Goal: Complete application form: Complete application form

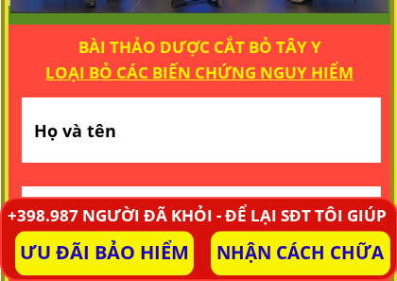
scroll to position [1317, 0]
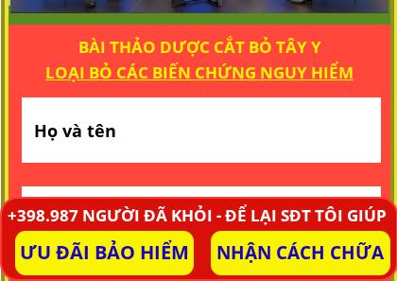
click at [43, 129] on input "text" at bounding box center [200, 129] width 343 height 65
click at [45, 114] on input "text" at bounding box center [200, 129] width 343 height 65
click at [46, 194] on input "tel" at bounding box center [200, 222] width 343 height 72
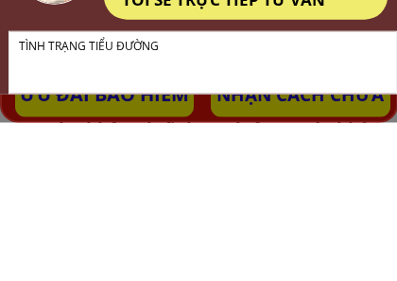
scroll to position [0, 0]
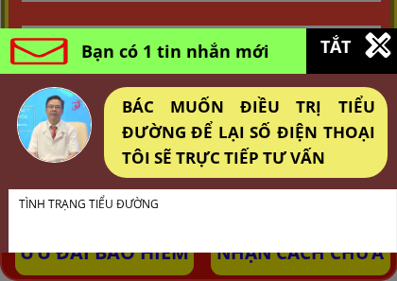
click at [264, 58] on h3 "Bạn có 1 tin nhắn mới" at bounding box center [179, 51] width 196 height 27
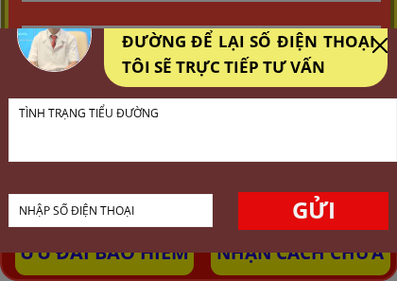
scroll to position [91, 0]
click at [29, 132] on textarea at bounding box center [202, 129] width 377 height 61
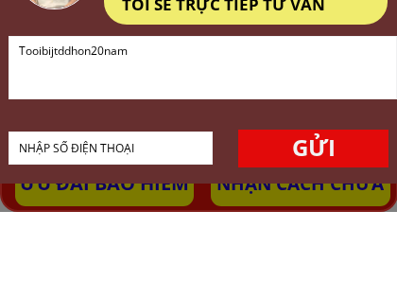
scroll to position [87, 0]
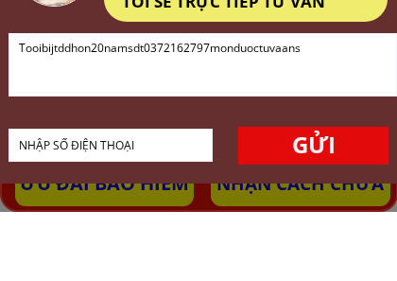
type textarea "Tooibijtddhon20namsdt0372162797monduoctuvaans"
click at [312, 117] on form "GỬI Tooibijtddhon20namsdt0372162797monduoctuvaans" at bounding box center [203, 167] width 389 height 131
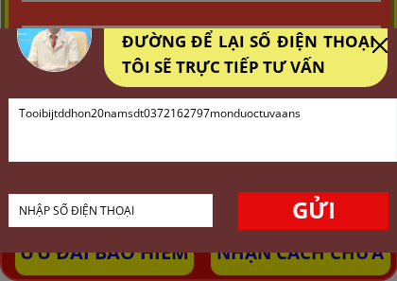
scroll to position [91, 0]
click at [322, 211] on p "GỬI" at bounding box center [313, 211] width 150 height 38
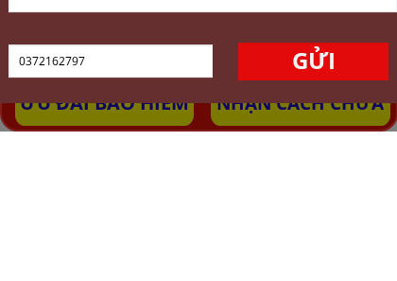
type input "0372162797"
click at [320, 192] on p "GỬI" at bounding box center [313, 211] width 150 height 38
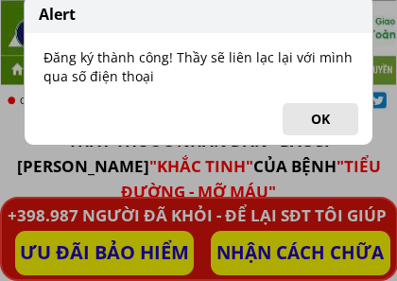
scroll to position [1478, 0]
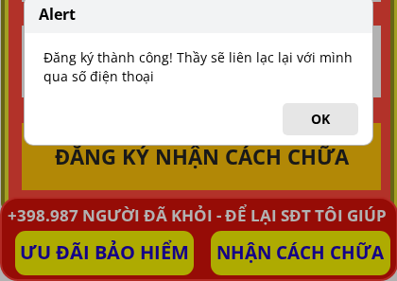
click at [326, 121] on button "OK" at bounding box center [321, 119] width 76 height 32
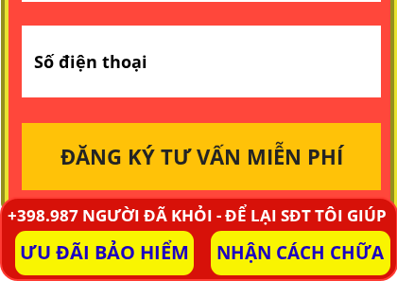
click at [55, 61] on input "tel" at bounding box center [200, 62] width 343 height 72
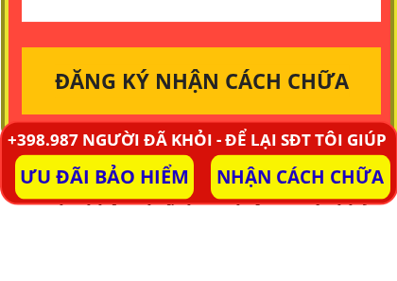
type input "0372162797"
click at [253, 140] on b "ĐĂNG KÝ TƯ VẤN MIỄN PHÍ" at bounding box center [196, 156] width 283 height 33
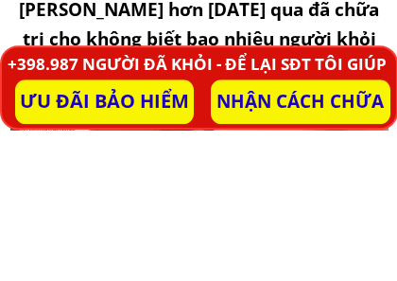
scroll to position [1580, 0]
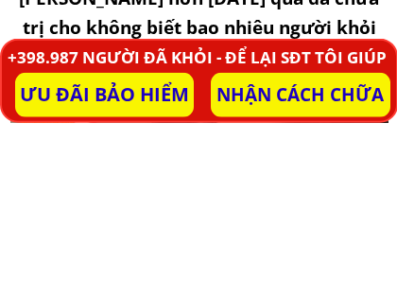
type input "Truongvawnbanr"
click at [119, 231] on p "ƯU ĐÃI BẢO HIỂM" at bounding box center [105, 253] width 180 height 44
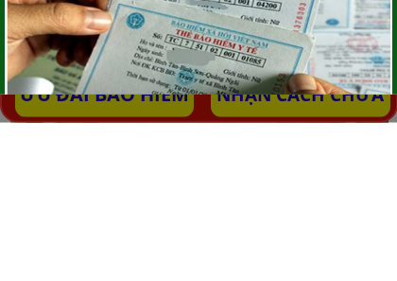
scroll to position [0, 0]
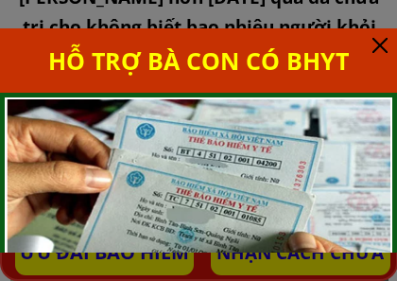
click at [355, 139] on div at bounding box center [198, 205] width 387 height 216
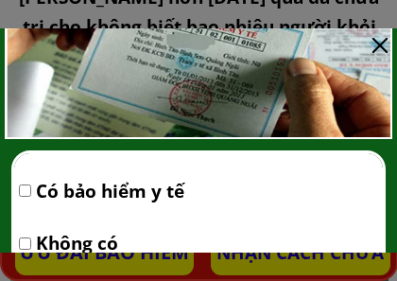
scroll to position [174, 0]
click at [36, 190] on span "Có bảo hiểm y tế" at bounding box center [110, 191] width 149 height 28
checkbox input "true"
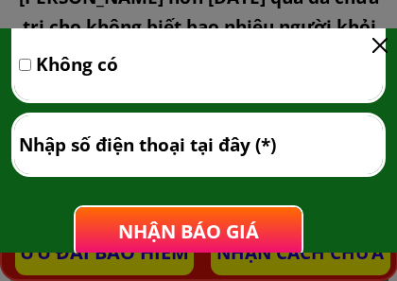
scroll to position [357, 0]
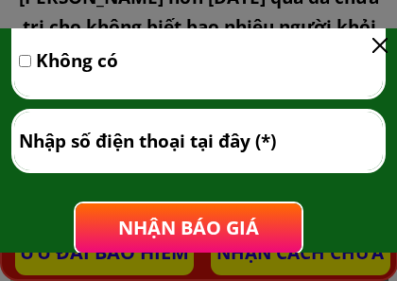
click at [52, 140] on input "tel" at bounding box center [198, 141] width 369 height 59
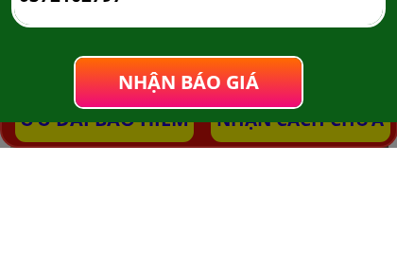
scroll to position [394, 0]
type input "0372162797"
click at [216, 174] on span "NHẬN BÁO GIÁ" at bounding box center [188, 187] width 141 height 26
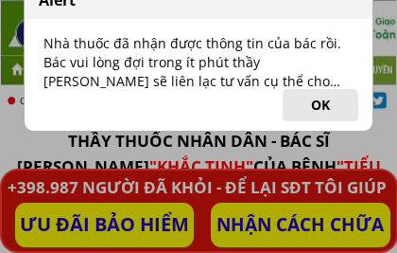
scroll to position [1738, 0]
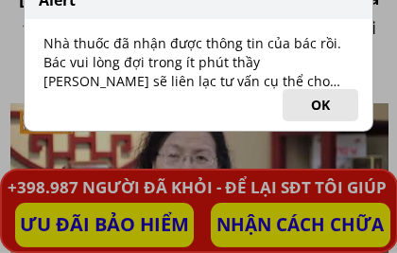
click at [327, 107] on button "OK" at bounding box center [321, 105] width 76 height 32
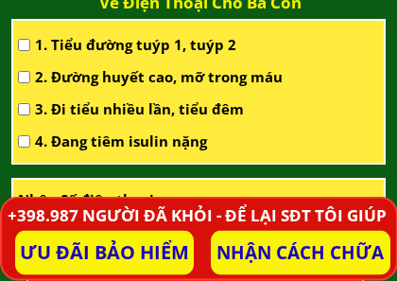
scroll to position [2215, 0]
click at [29, 44] on input "checkbox" at bounding box center [24, 45] width 12 height 12
checkbox input "true"
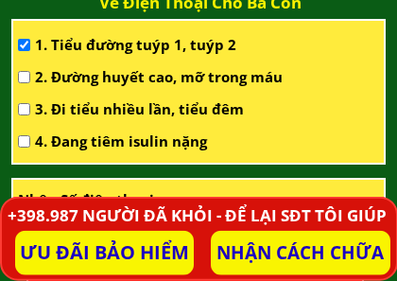
click at [29, 104] on input "checkbox" at bounding box center [24, 109] width 12 height 12
checkbox input "true"
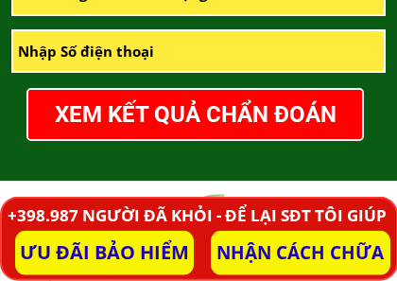
scroll to position [2364, 0]
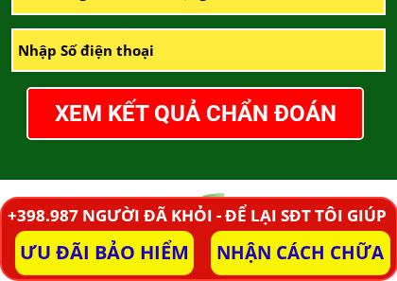
click at [32, 49] on input "tel" at bounding box center [198, 50] width 371 height 41
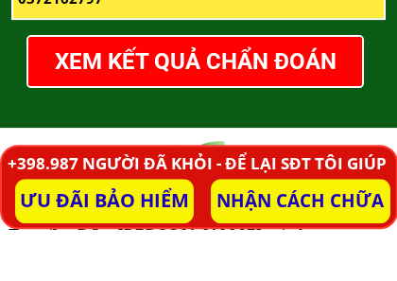
type input "0372162797"
click at [229, 89] on p "XEM KẾT QUẢ CHẨN ĐOÁN" at bounding box center [195, 113] width 334 height 49
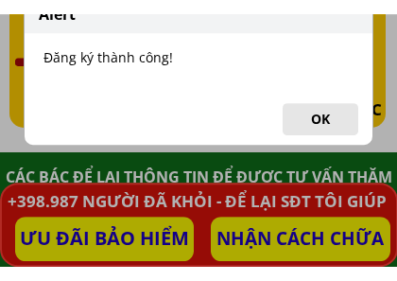
scroll to position [4659, 0]
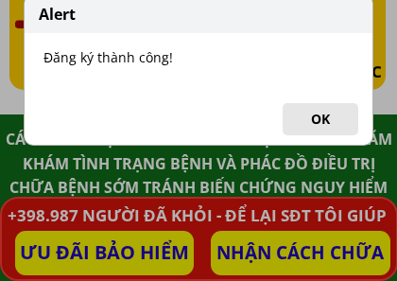
click at [316, 172] on div "Alert Đăng ký thành công! OK" at bounding box center [198, 140] width 397 height 281
click at [111, 252] on div "Alert Đăng ký thành công! OK" at bounding box center [198, 140] width 397 height 281
click at [86, 252] on div "Alert Đăng ký thành công! OK" at bounding box center [198, 140] width 397 height 281
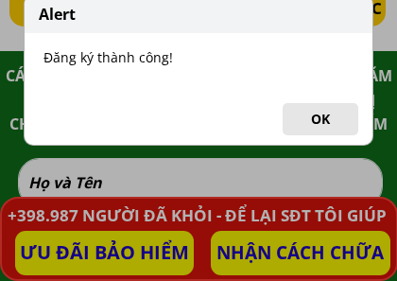
scroll to position [4729, 0]
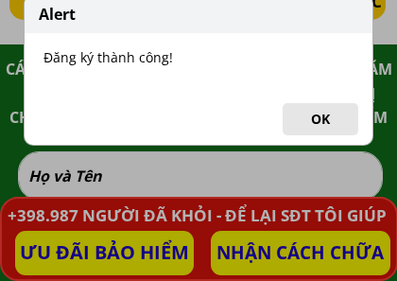
click at [36, 182] on div "Alert Đăng ký thành công! OK" at bounding box center [198, 140] width 397 height 281
click at [41, 182] on div "Alert Đăng ký thành công! OK" at bounding box center [198, 140] width 397 height 281
click at [50, 171] on div "Alert Đăng ký thành công! OK" at bounding box center [198, 140] width 397 height 281
click at [90, 178] on div "Alert Đăng ký thành công! OK" at bounding box center [198, 140] width 397 height 281
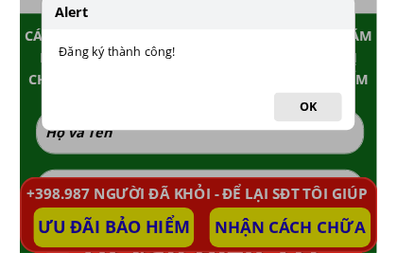
scroll to position [4736, 0]
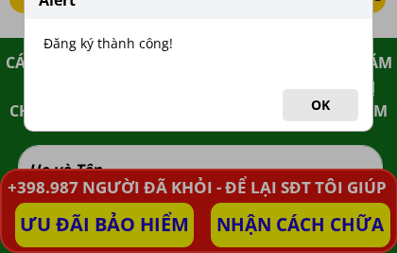
click at [66, 167] on div "Alert Đăng ký thành công! OK" at bounding box center [198, 126] width 397 height 253
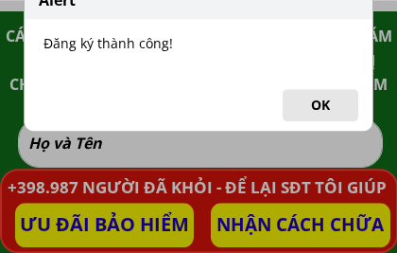
scroll to position [4760, 0]
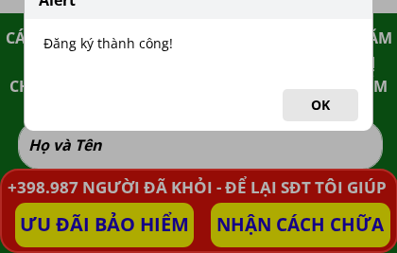
click at [61, 149] on div "Alert Đăng ký thành công! OK" at bounding box center [198, 126] width 397 height 253
click at [60, 146] on div "Alert Đăng ký thành công! OK" at bounding box center [198, 126] width 397 height 253
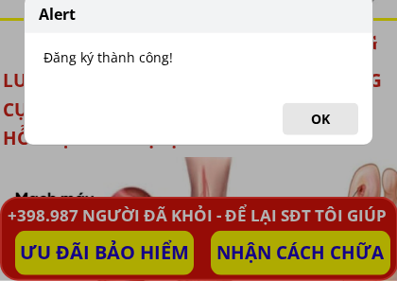
scroll to position [5925, 0]
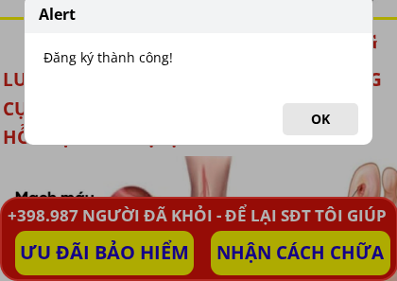
click at [323, 122] on button "OK" at bounding box center [321, 119] width 76 height 32
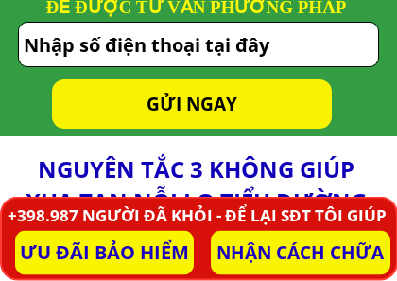
scroll to position [8136, 0]
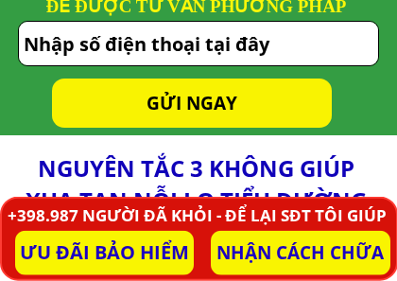
click at [154, 48] on input "tel" at bounding box center [198, 44] width 359 height 44
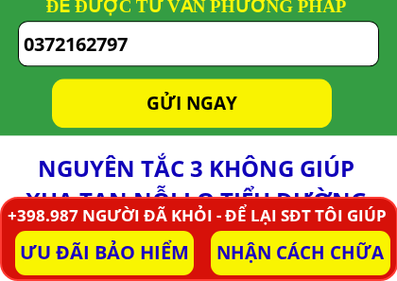
type input "0372162797"
click at [220, 103] on p "GỬI NGAY" at bounding box center [192, 103] width 280 height 49
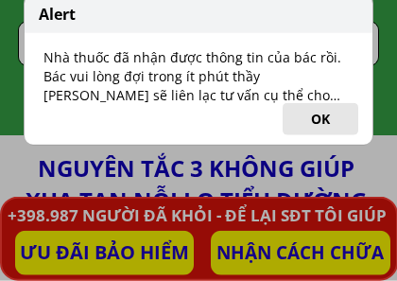
click at [326, 121] on button "OK" at bounding box center [321, 119] width 76 height 32
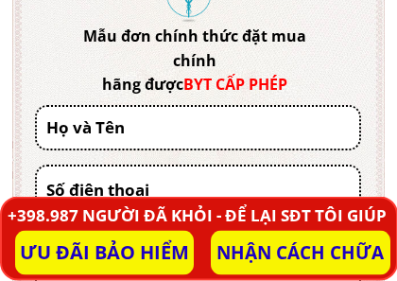
scroll to position [9410, 0]
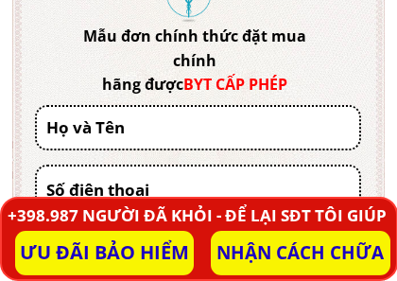
click at [346, 147] on input "text" at bounding box center [198, 128] width 313 height 42
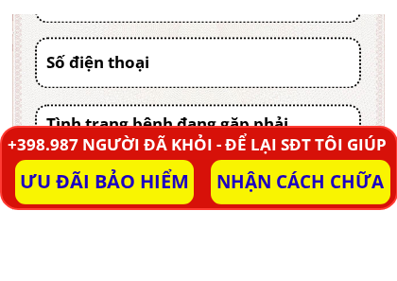
scroll to position [9493, 0]
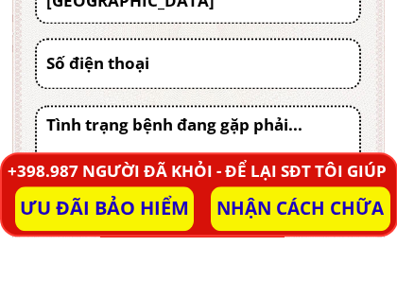
type input "[GEOGRAPHIC_DATA]"
click at [60, 84] on input "tel" at bounding box center [198, 107] width 313 height 47
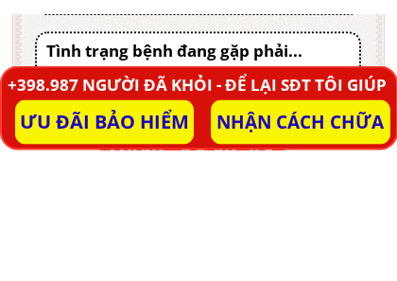
scroll to position [9497, 0]
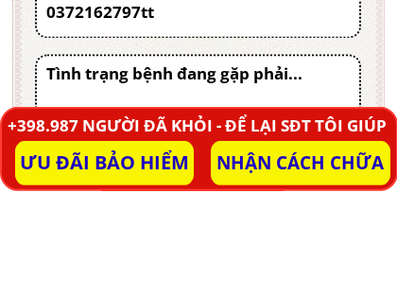
type input "0372162797tt"
click at [48, 147] on textarea at bounding box center [198, 187] width 313 height 80
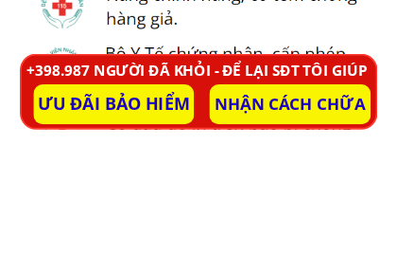
scroll to position [9842, 0]
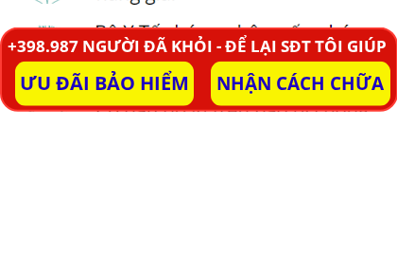
type textarea "Te10ngons chaan"
click at [111, 202] on p "ƯU ĐÃI BẢO HIỂM" at bounding box center [105, 224] width 180 height 44
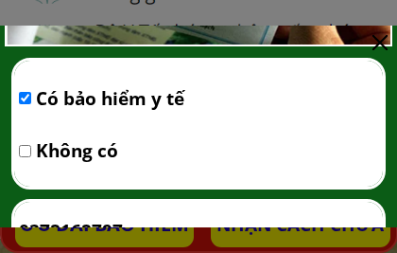
scroll to position [268, 0]
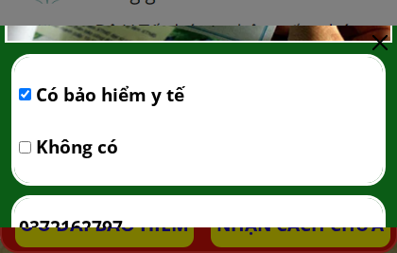
click at [30, 90] on input "checkbox" at bounding box center [25, 94] width 12 height 12
checkbox input "true"
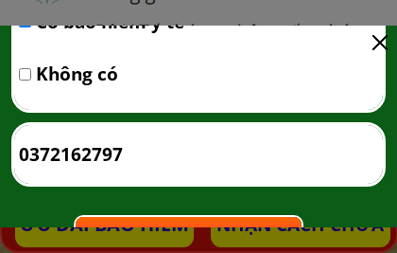
scroll to position [349, 0]
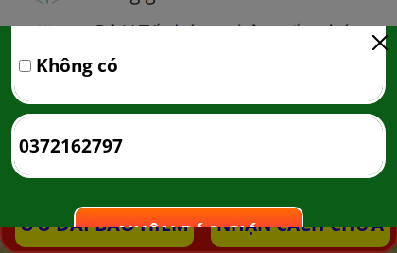
click at [35, 144] on input "0372162797" at bounding box center [198, 145] width 369 height 59
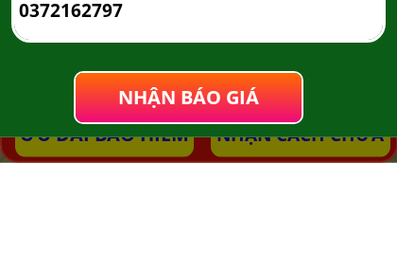
scroll to position [394, 0]
type input "0372162797"
click at [217, 174] on span "NHẬN BÁO GIÁ" at bounding box center [188, 187] width 141 height 26
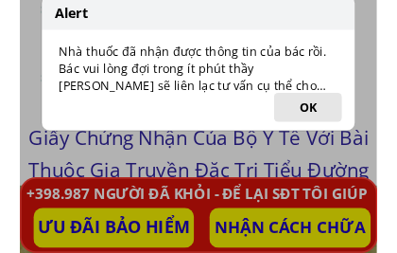
scroll to position [10015, 0]
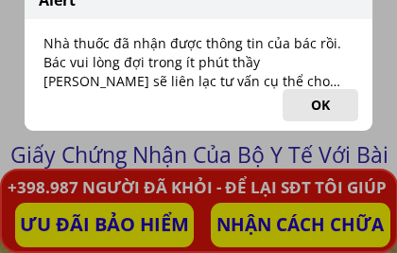
click at [326, 106] on button "OK" at bounding box center [321, 105] width 76 height 32
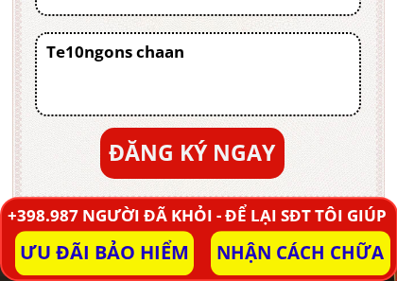
scroll to position [9610, 0]
click at [222, 147] on p "ĐĂNG KÝ NGAY" at bounding box center [192, 153] width 184 height 51
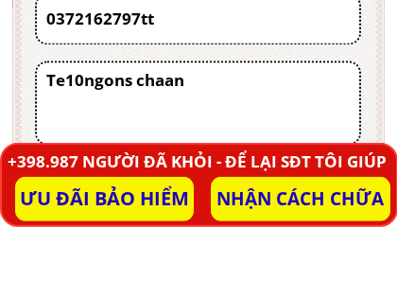
scroll to position [9527, 0]
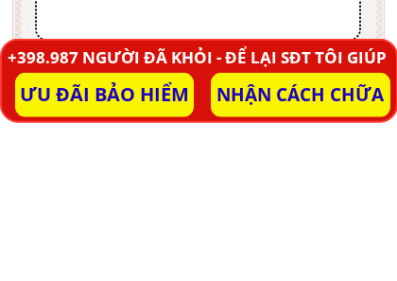
click at [142, 231] on p "ƯU ĐÃI BẢO HIỂM" at bounding box center [105, 253] width 180 height 44
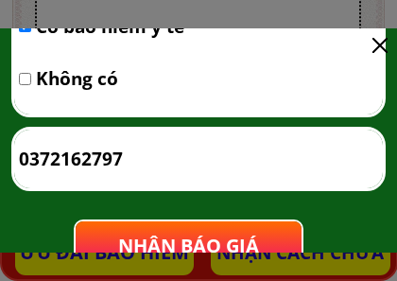
scroll to position [317, 0]
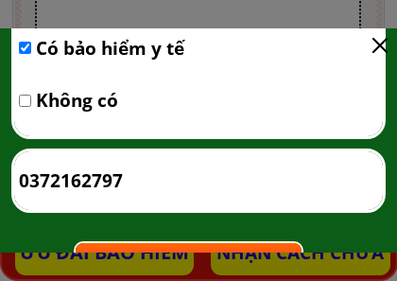
click at [30, 44] on input "checkbox" at bounding box center [25, 48] width 12 height 12
checkbox input "true"
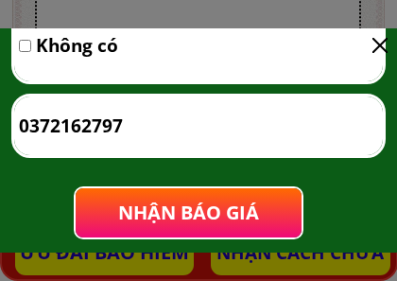
scroll to position [372, 0]
click at [31, 130] on input "0372162797" at bounding box center [198, 125] width 369 height 59
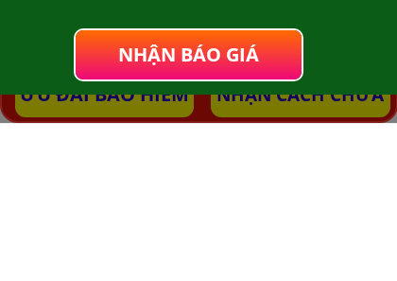
type input "0372162797"
click at [239, 200] on span "NHẬN BÁO GIÁ" at bounding box center [188, 213] width 141 height 26
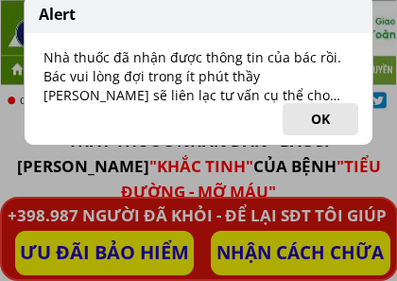
scroll to position [9685, 0]
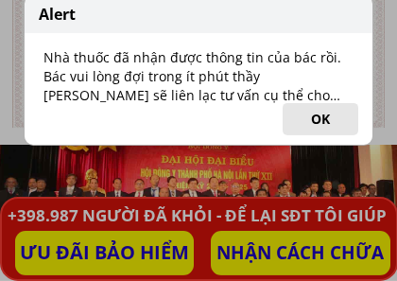
click at [329, 120] on button "OK" at bounding box center [321, 119] width 76 height 32
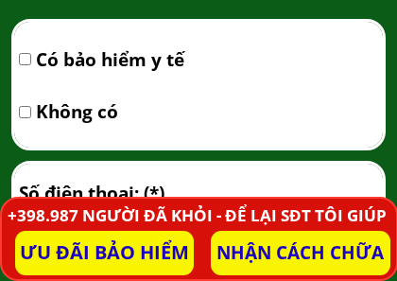
scroll to position [12249, 0]
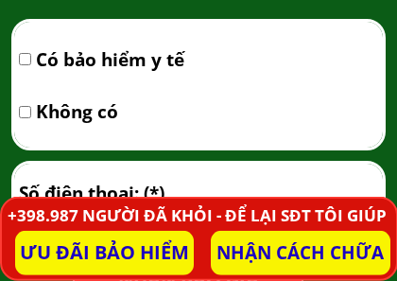
click at [30, 57] on input "checkbox" at bounding box center [25, 59] width 12 height 12
checkbox input "true"
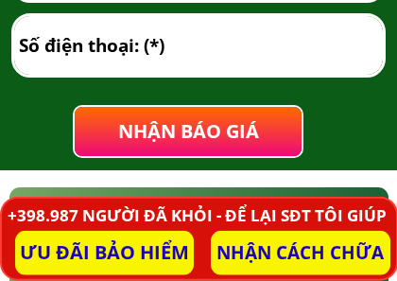
scroll to position [12398, 0]
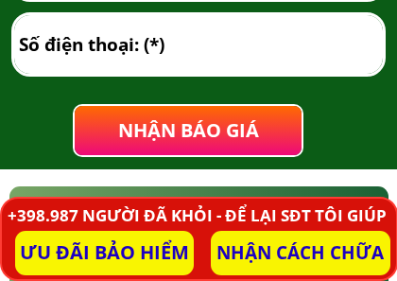
click at [30, 44] on input "tel" at bounding box center [198, 44] width 369 height 59
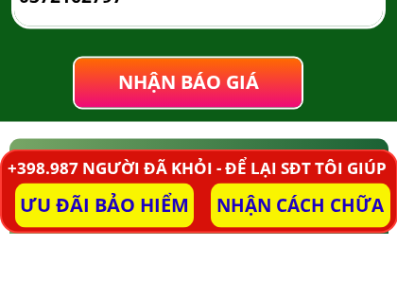
type input "0372162797"
click at [214, 117] on span "NHẬN BÁO GIÁ" at bounding box center [188, 130] width 141 height 26
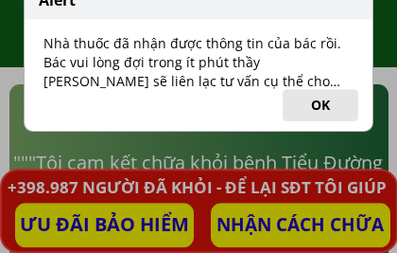
scroll to position [12500, 0]
click at [324, 108] on button "OK" at bounding box center [321, 105] width 76 height 32
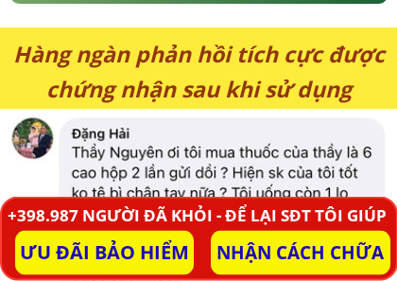
scroll to position [13217, 0]
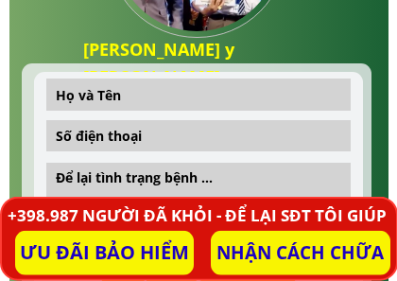
scroll to position [12879, 0]
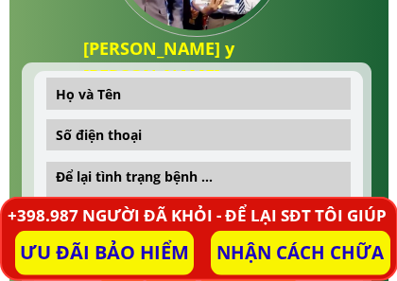
click at [68, 89] on input "text" at bounding box center [198, 94] width 294 height 32
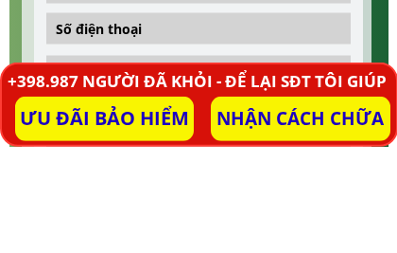
type input "Truong an banr"
click at [68, 119] on input "tel" at bounding box center [198, 134] width 294 height 31
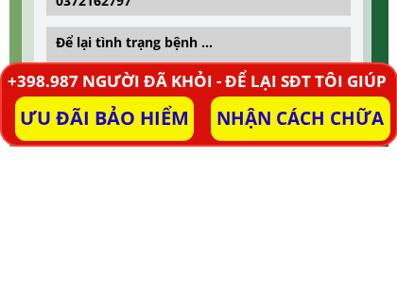
type input "0372162797"
click at [62, 162] on textarea at bounding box center [198, 208] width 294 height 93
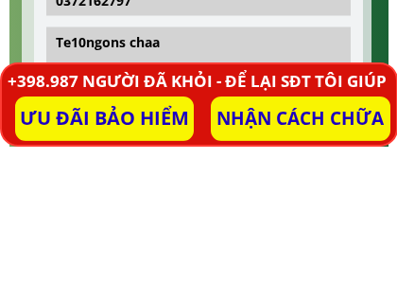
type textarea "Te10ngons chaan"
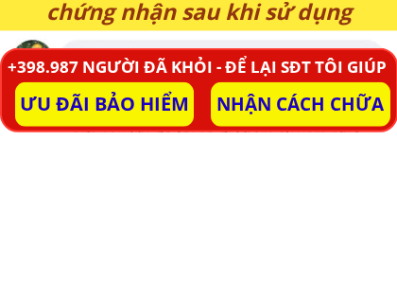
scroll to position [13149, 0]
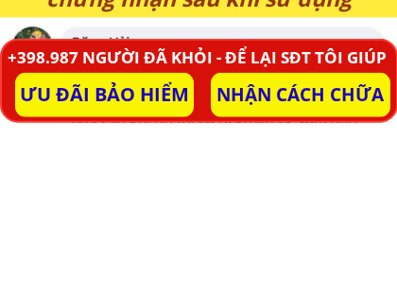
type input "Trương banr1"
type input "0372162797"
type textarea "Te10ngons chaan"
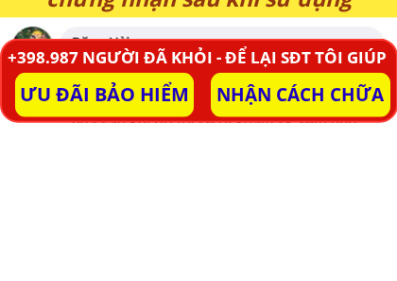
click at [120, 231] on p "ƯU ĐÃI BẢO HIỂM" at bounding box center [105, 253] width 180 height 44
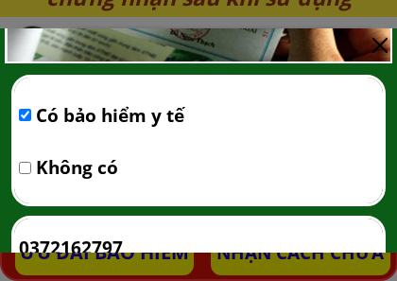
scroll to position [252, 0]
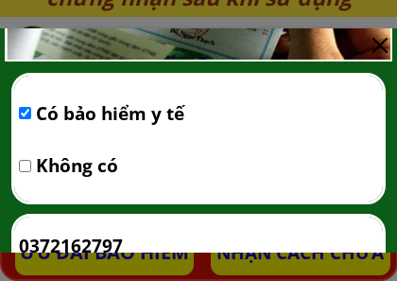
click at [30, 114] on input "checkbox" at bounding box center [25, 113] width 12 height 12
checkbox input "true"
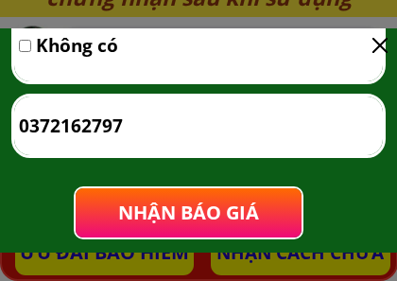
scroll to position [372, 0]
click at [41, 126] on input "0372162797" at bounding box center [198, 125] width 369 height 59
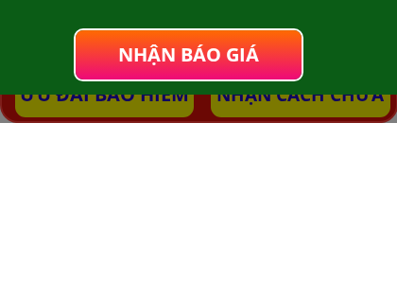
type input "0372162797"
click at [206, 200] on span "NHẬN BÁO GIÁ" at bounding box center [188, 213] width 141 height 26
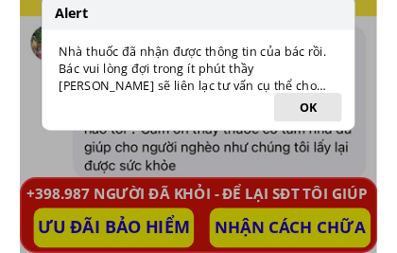
scroll to position [13289, 0]
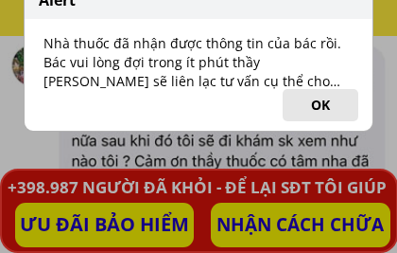
click at [327, 110] on button "OK" at bounding box center [321, 105] width 76 height 32
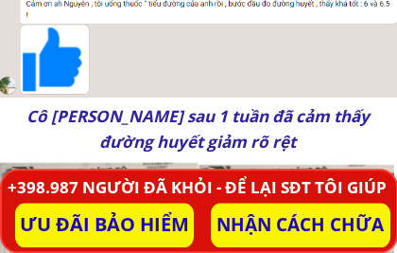
scroll to position [13794, 0]
